Goal: Task Accomplishment & Management: Complete application form

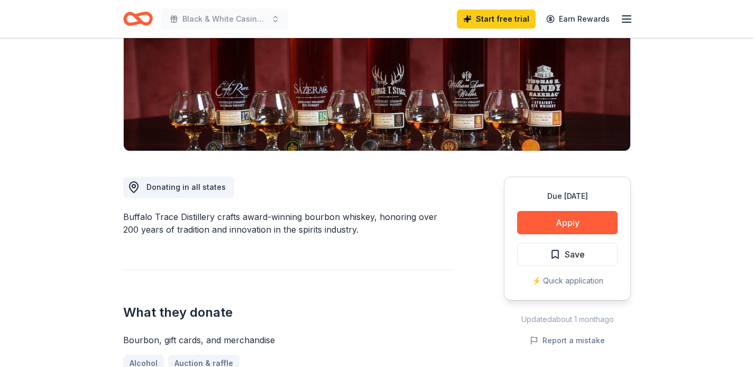
scroll to position [178, 0]
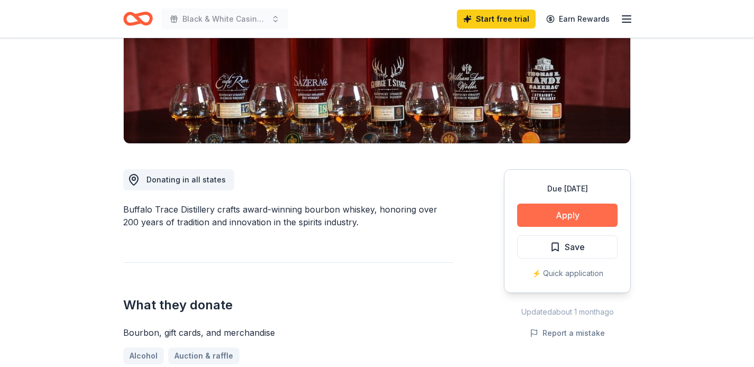
click at [552, 216] on button "Apply" at bounding box center [567, 215] width 100 height 23
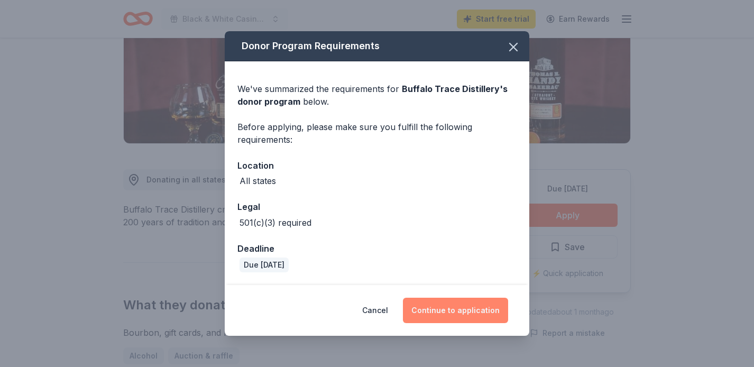
click at [442, 312] on button "Continue to application" at bounding box center [455, 310] width 105 height 25
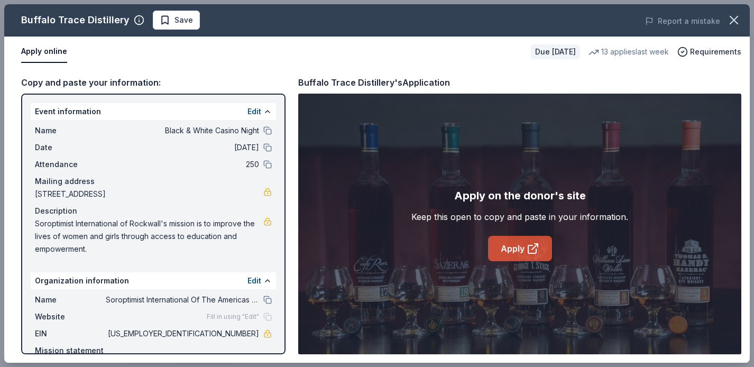
click at [522, 249] on link "Apply" at bounding box center [520, 248] width 64 height 25
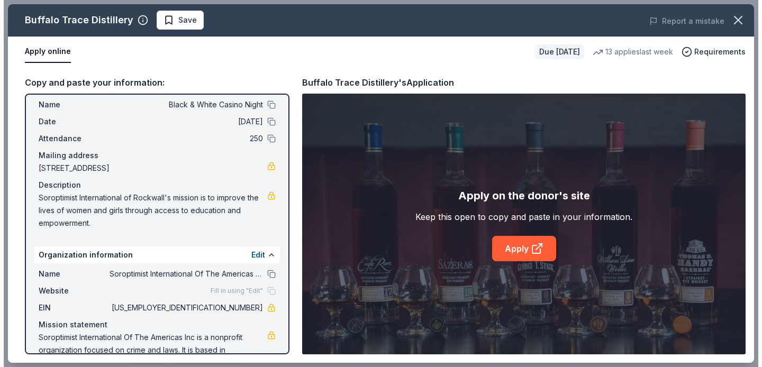
scroll to position [31, 0]
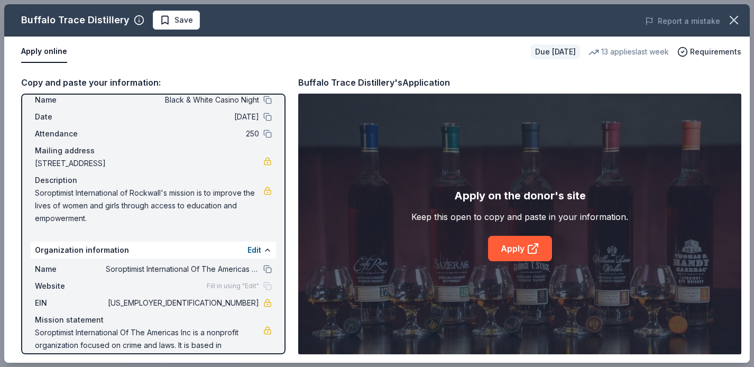
click at [238, 304] on span "75-2056847" at bounding box center [182, 303] width 153 height 13
click at [238, 304] on span "[US_EMPLOYER_IDENTIFICATION_NUMBER]" at bounding box center [182, 303] width 153 height 13
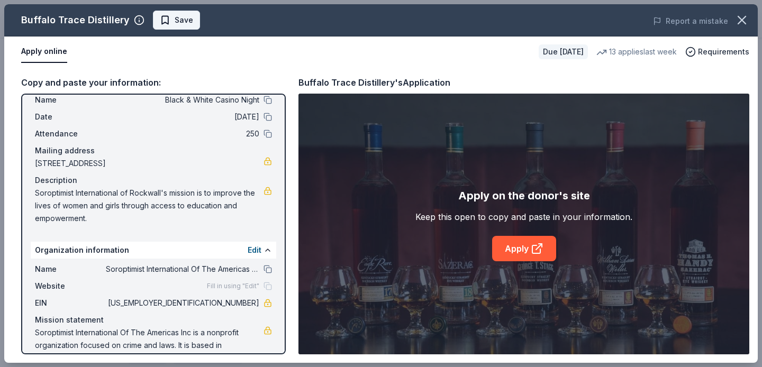
click at [162, 18] on span "Save" at bounding box center [176, 20] width 33 height 13
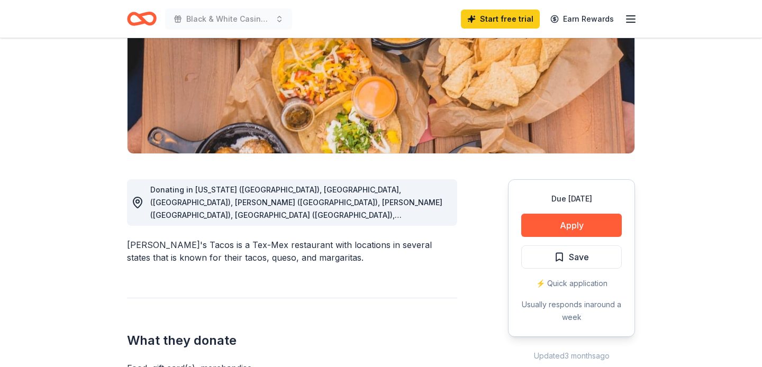
scroll to position [171, 0]
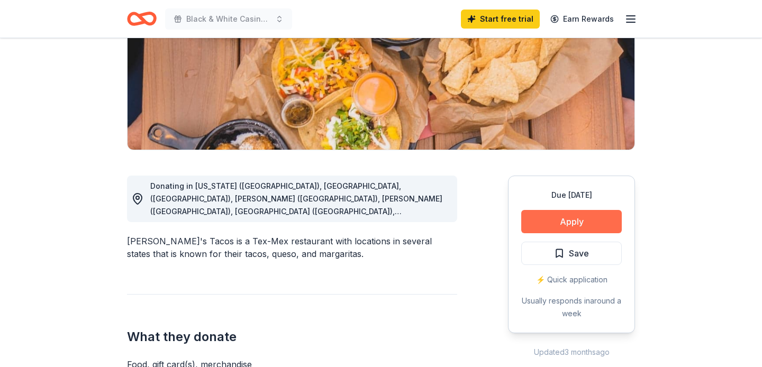
click at [561, 220] on button "Apply" at bounding box center [571, 221] width 100 height 23
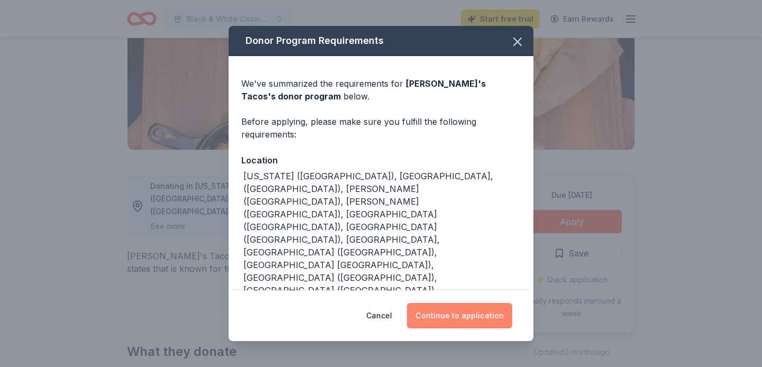
click at [454, 319] on button "Continue to application" at bounding box center [459, 315] width 105 height 25
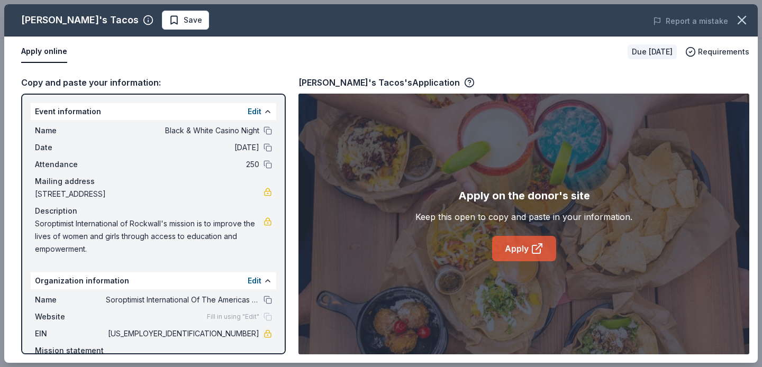
click at [529, 245] on link "Apply" at bounding box center [524, 248] width 64 height 25
click at [516, 240] on link "Apply" at bounding box center [524, 248] width 64 height 25
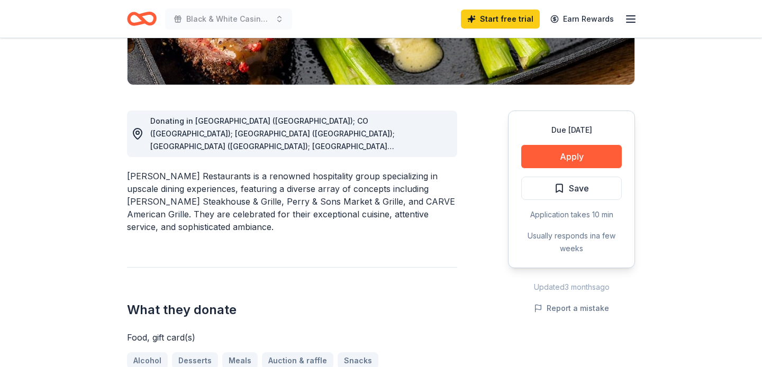
scroll to position [232, 0]
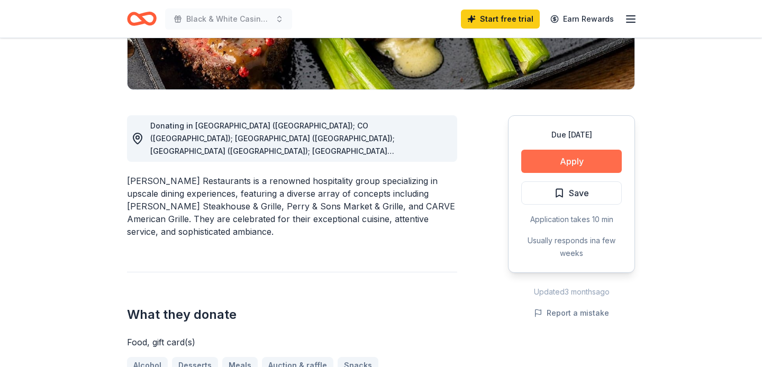
click at [554, 158] on button "Apply" at bounding box center [571, 161] width 100 height 23
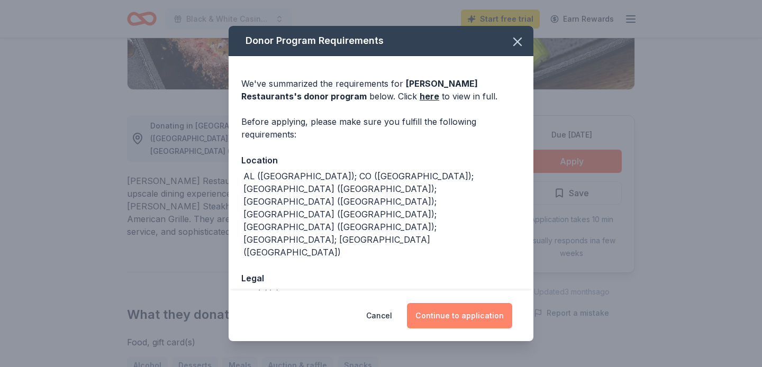
click at [478, 316] on button "Continue to application" at bounding box center [459, 315] width 105 height 25
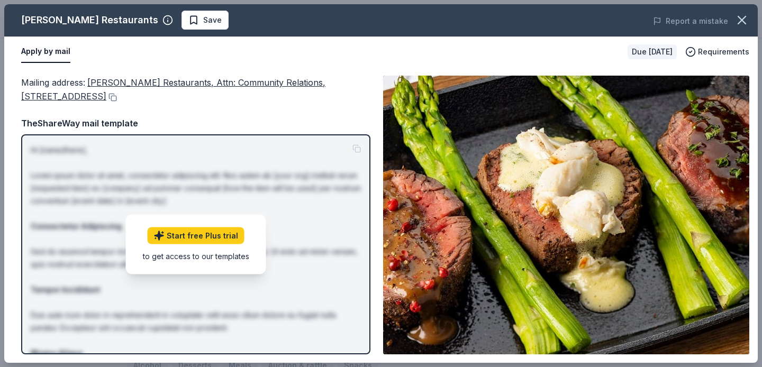
click at [322, 128] on div "TheShareWay mail template" at bounding box center [195, 123] width 349 height 14
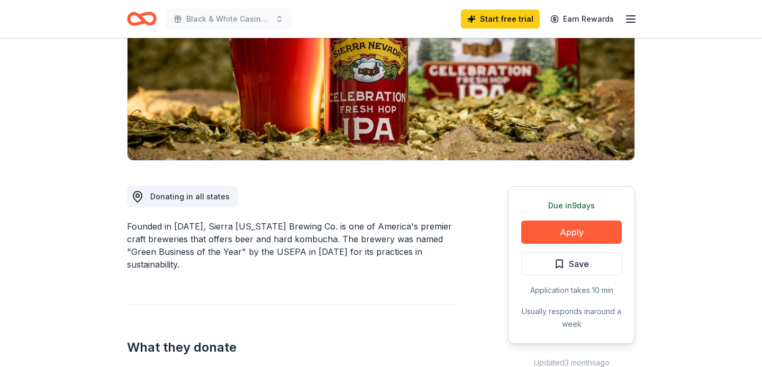
scroll to position [162, 0]
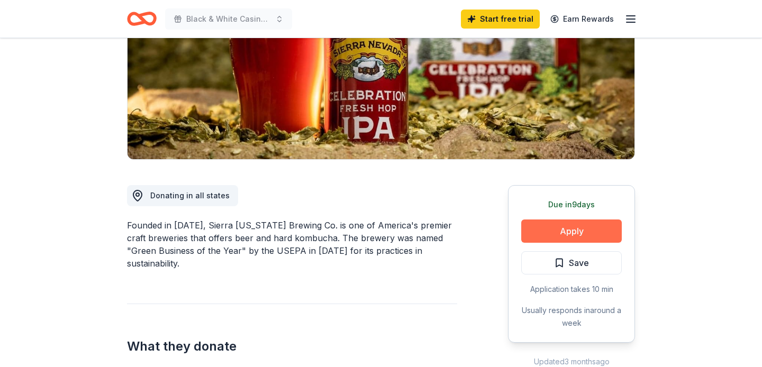
click at [545, 231] on button "Apply" at bounding box center [571, 231] width 100 height 23
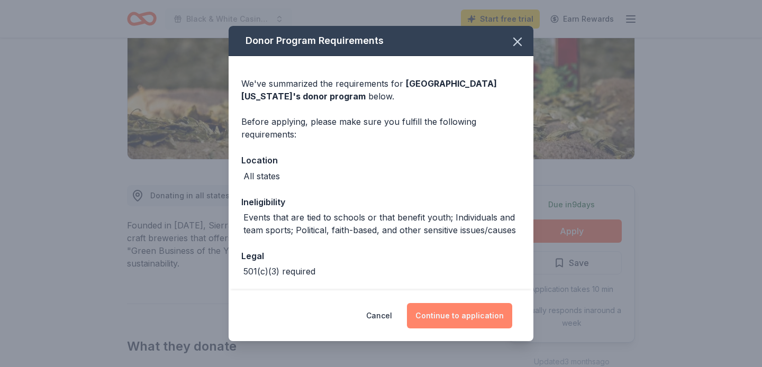
click at [458, 309] on button "Continue to application" at bounding box center [459, 315] width 105 height 25
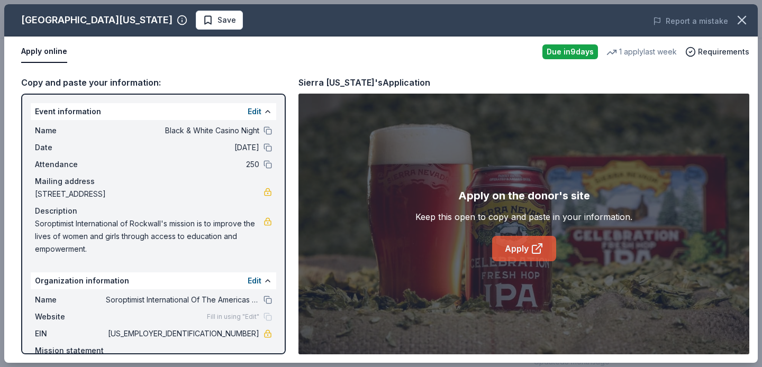
click at [524, 250] on link "Apply" at bounding box center [524, 248] width 64 height 25
